Goal: Transaction & Acquisition: Book appointment/travel/reservation

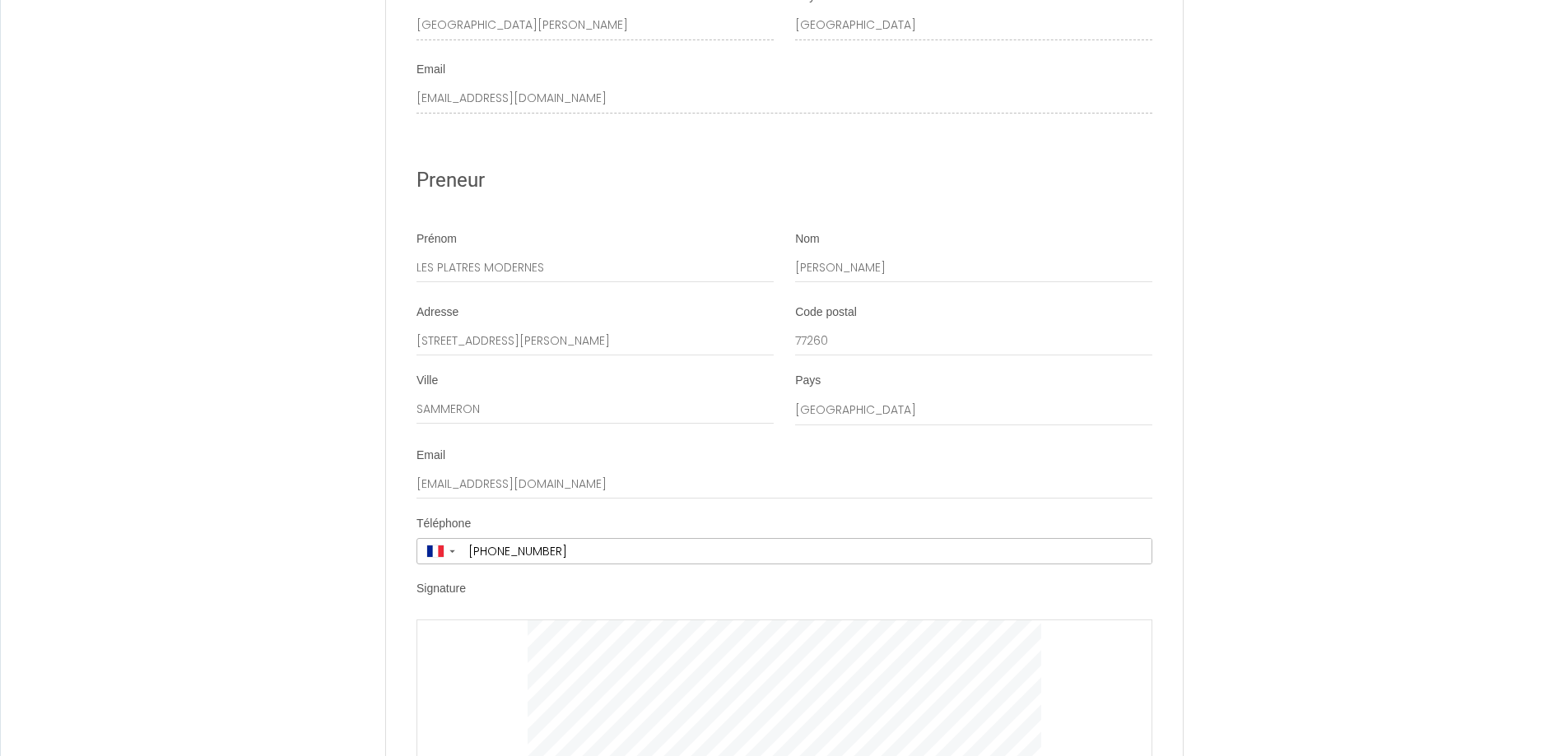
scroll to position [3265, 0]
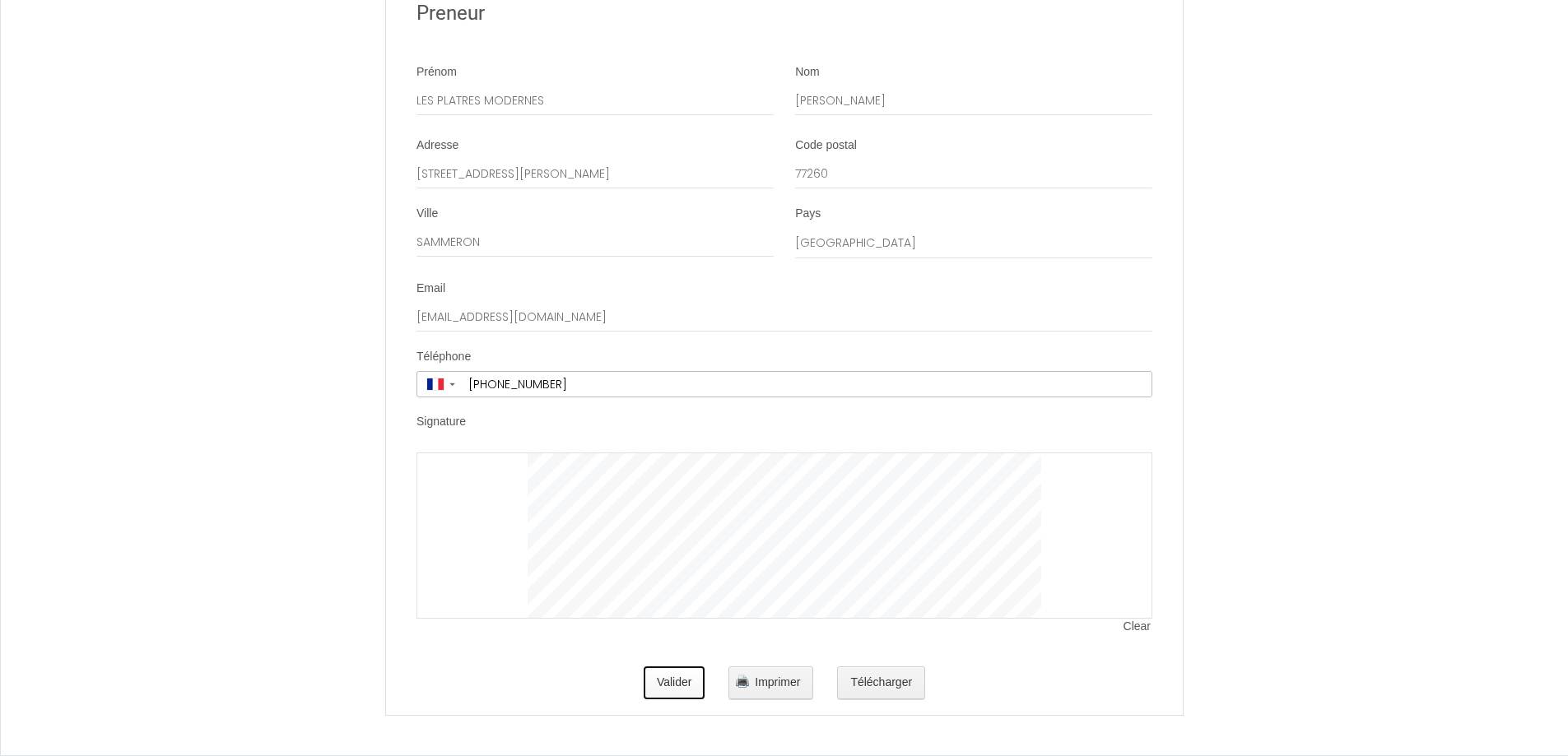
click at [686, 691] on button "Valider" at bounding box center [675, 682] width 62 height 33
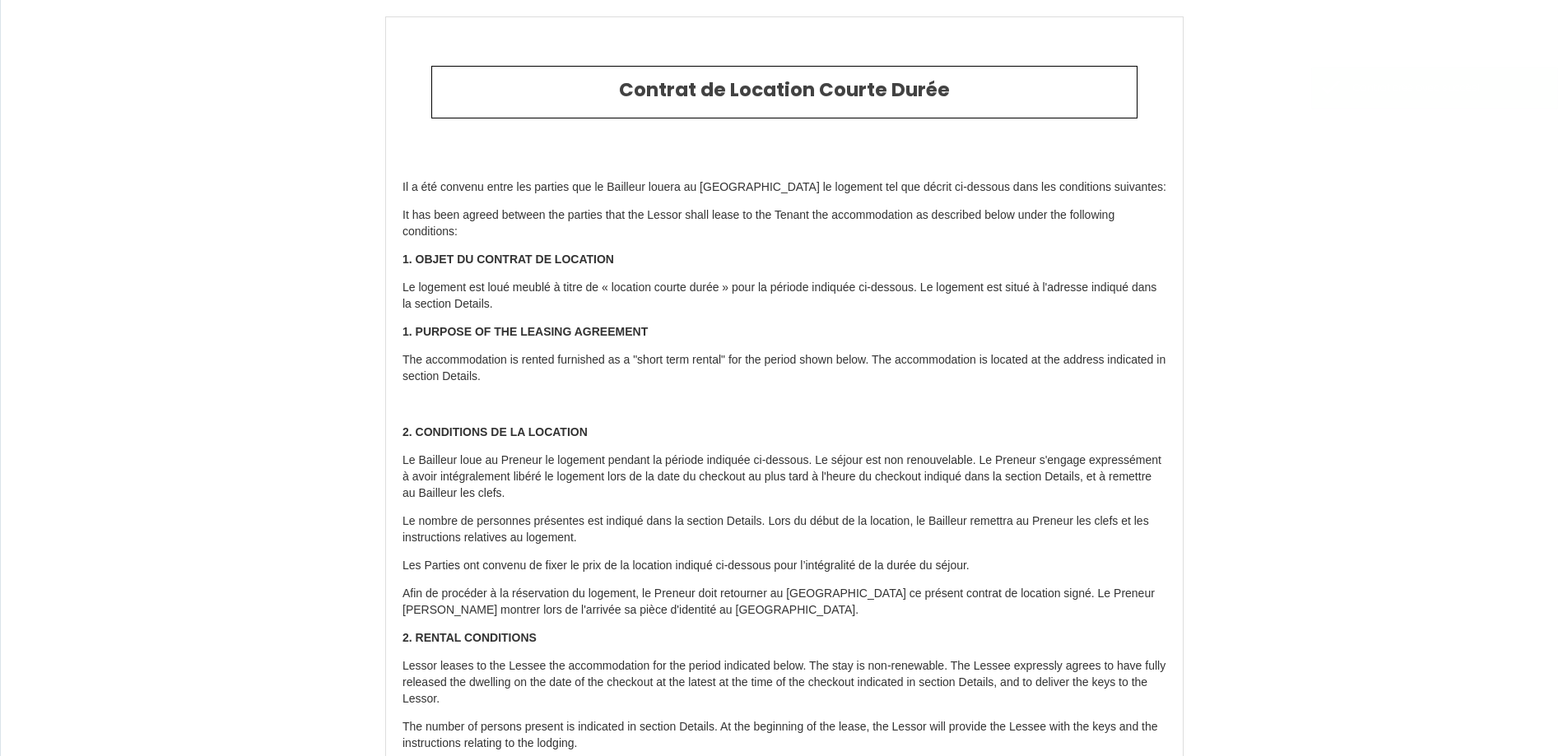
type input "48"
type input "270"
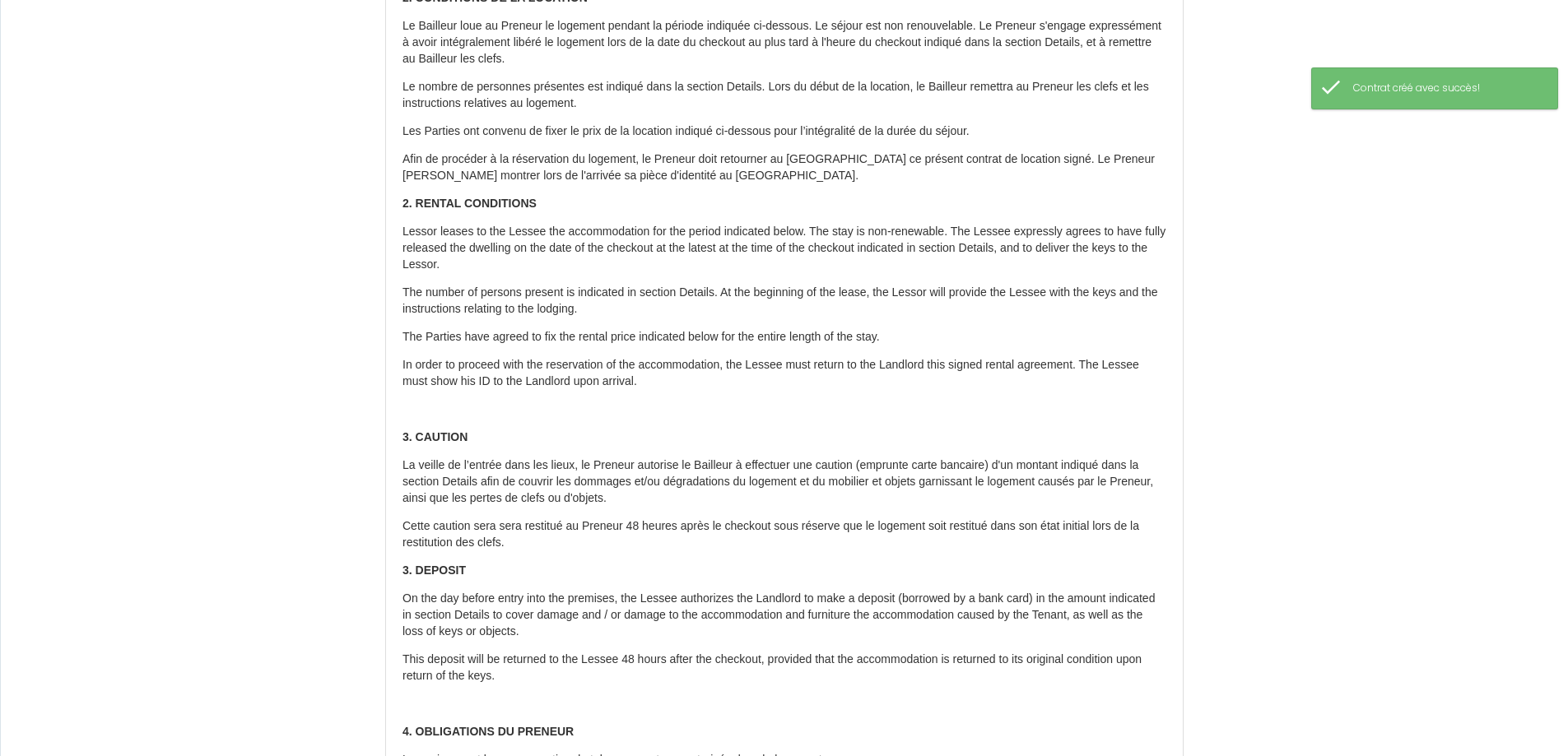
scroll to position [741, 0]
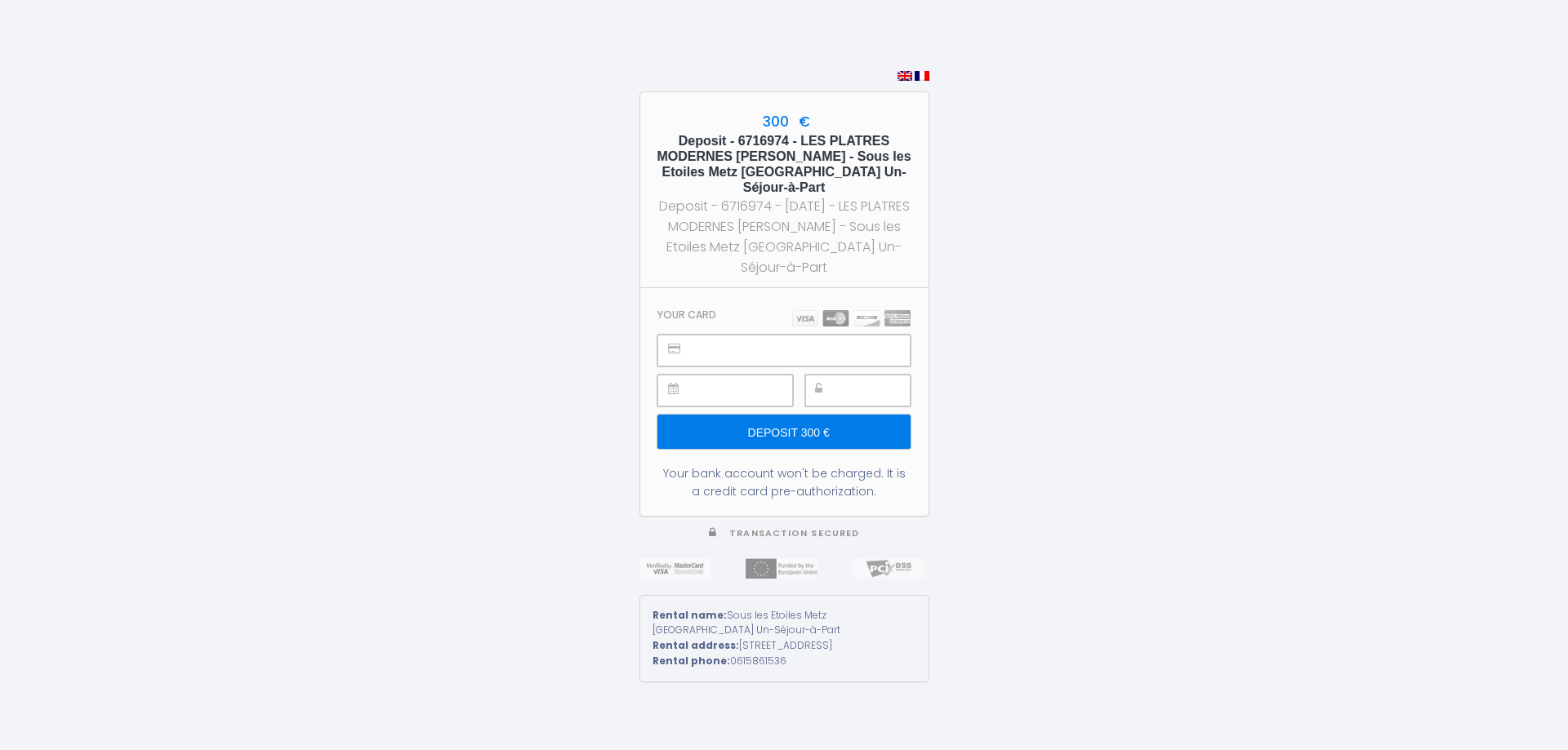
click at [782, 421] on input "Deposit 300 €" at bounding box center [783, 431] width 252 height 34
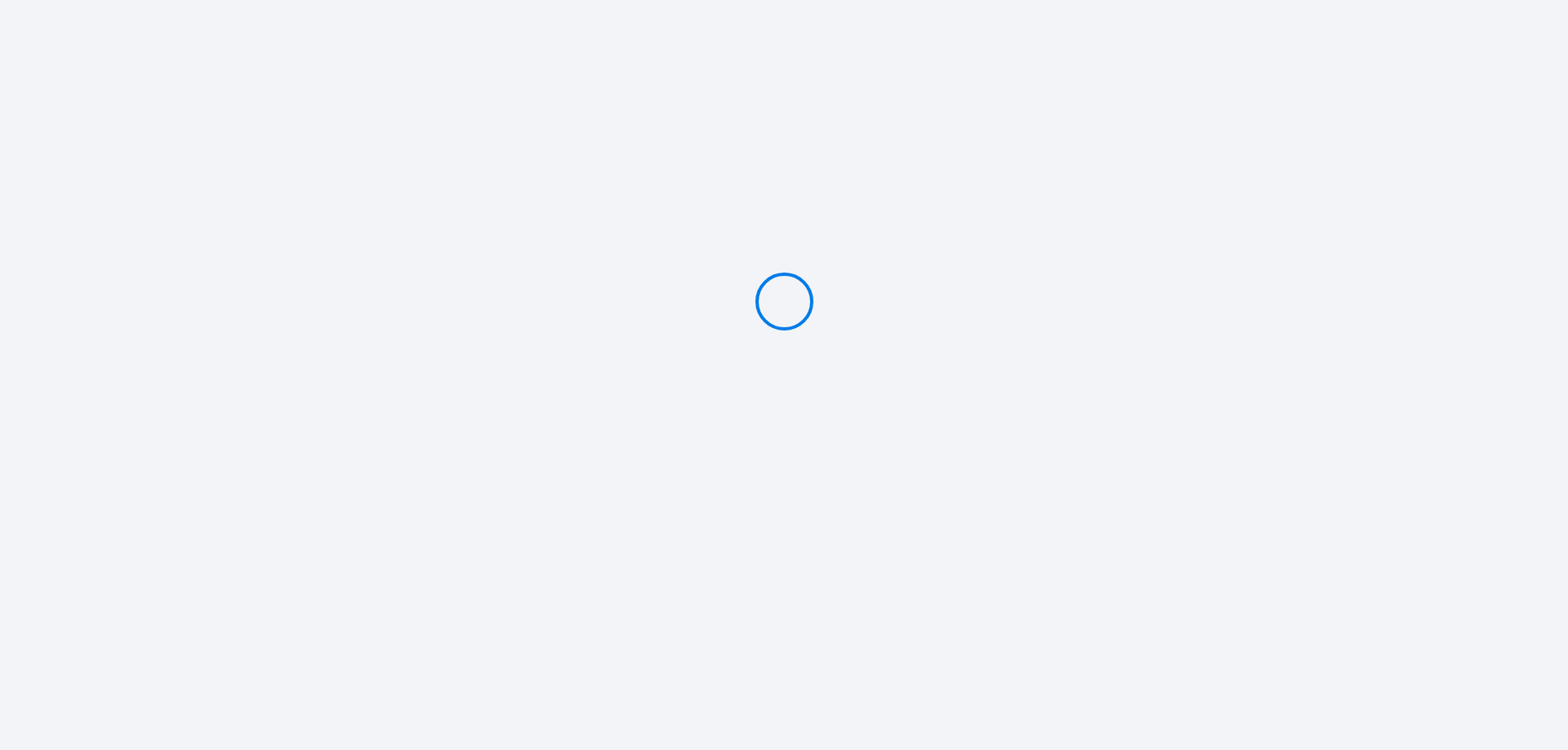
type input "Deposit 300 €"
